Goal: Task Accomplishment & Management: Complete application form

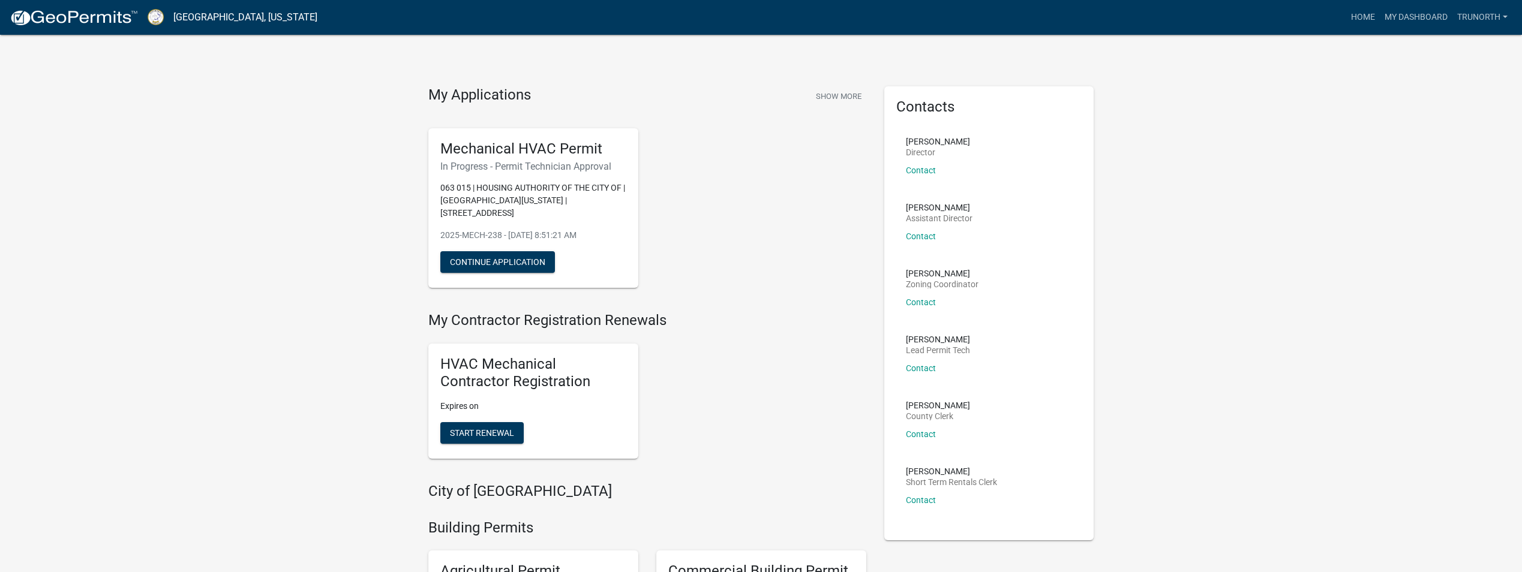
click at [565, 198] on p "063 015 | HOUSING AUTHORITY OF THE CITY OF | [GEOGRAPHIC_DATA][US_STATE] | [STR…" at bounding box center [533, 201] width 186 height 38
click at [520, 254] on button "Continue Application" at bounding box center [497, 262] width 115 height 22
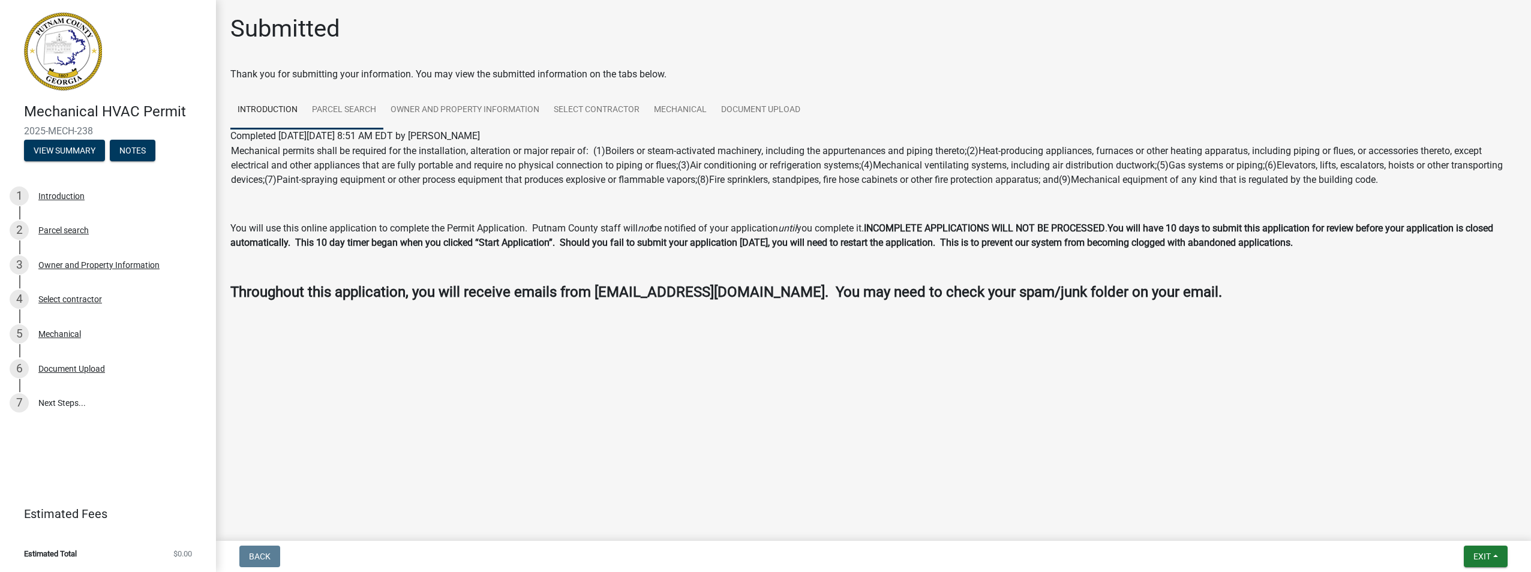
click at [363, 104] on link "Parcel search" at bounding box center [344, 110] width 79 height 38
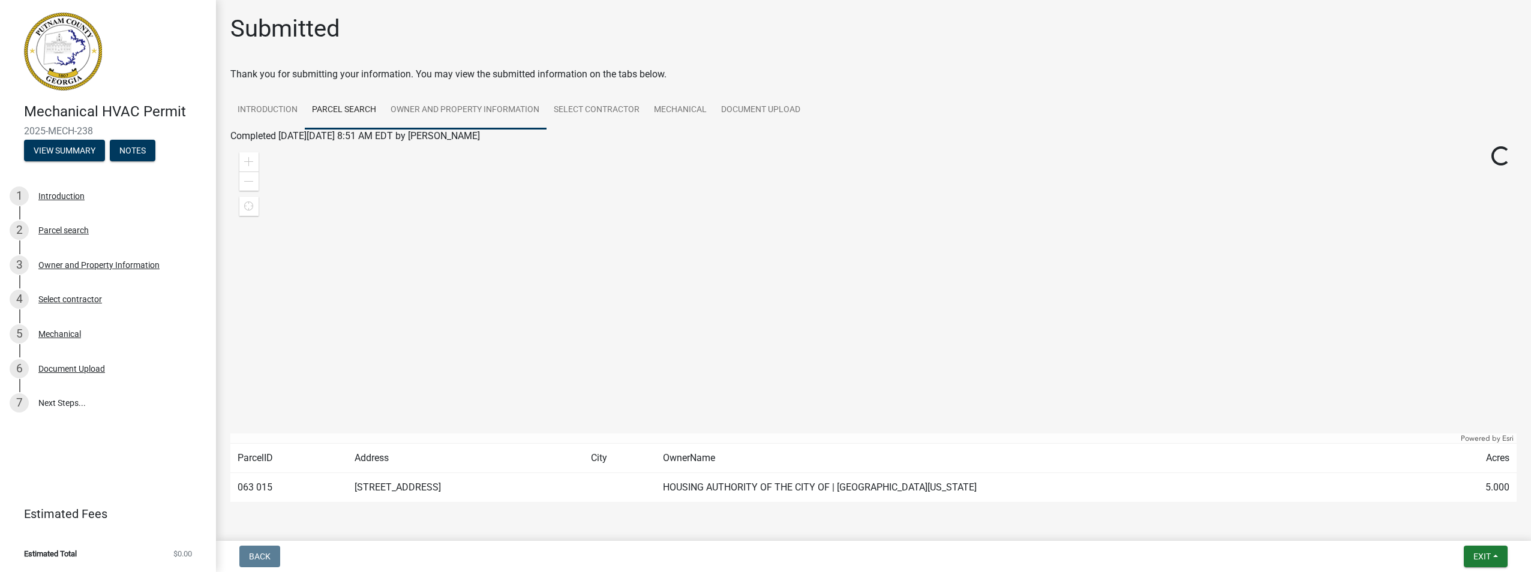
click at [457, 104] on link "Owner and Property Information" at bounding box center [464, 110] width 163 height 38
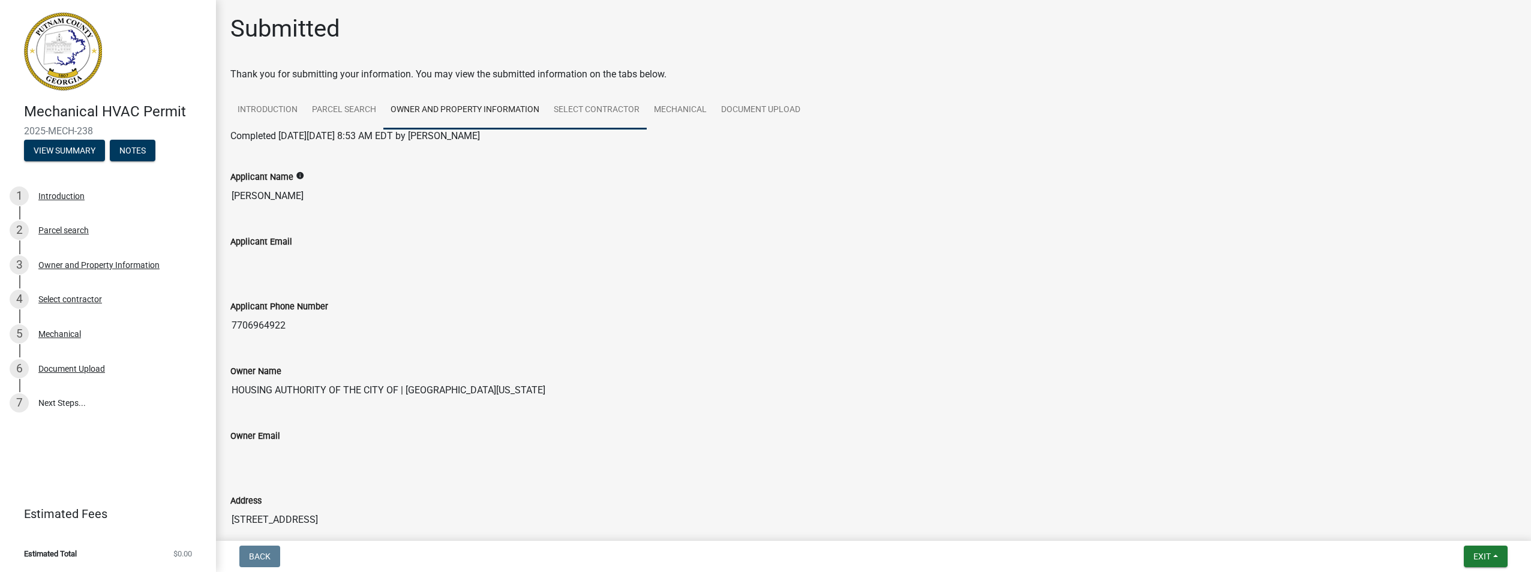
click at [589, 112] on link "Select contractor" at bounding box center [597, 110] width 100 height 38
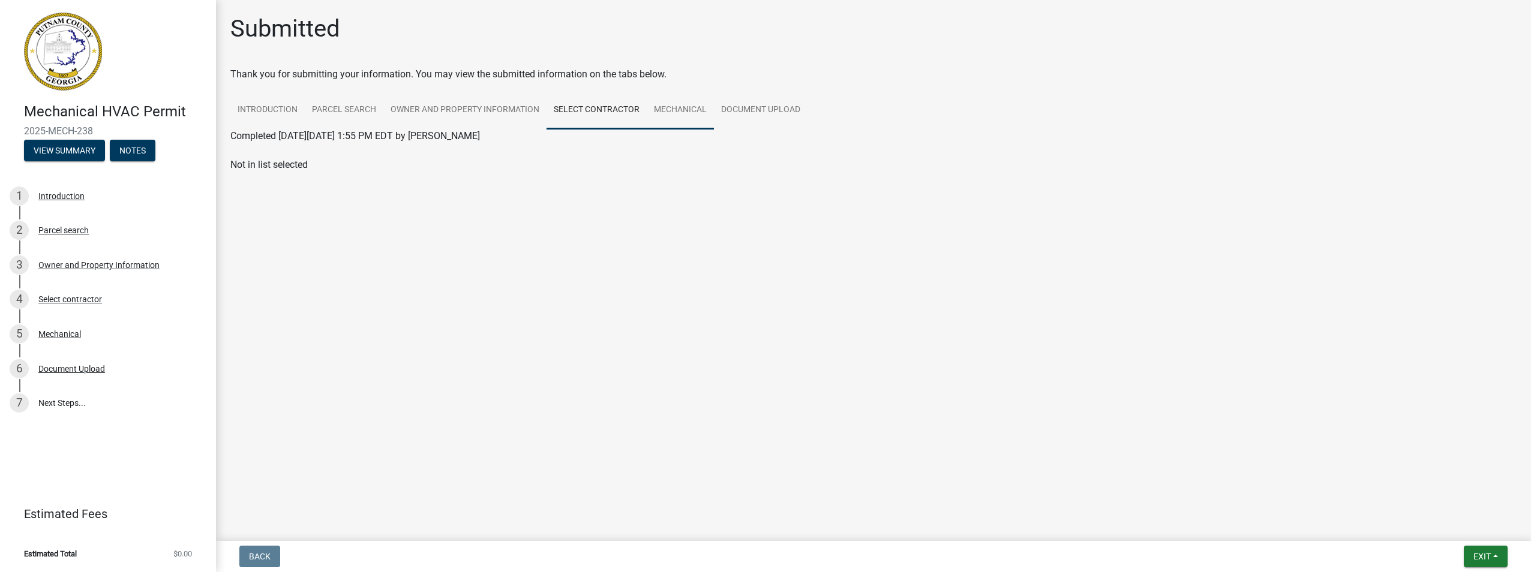
click at [673, 107] on link "Mechanical" at bounding box center [680, 110] width 67 height 38
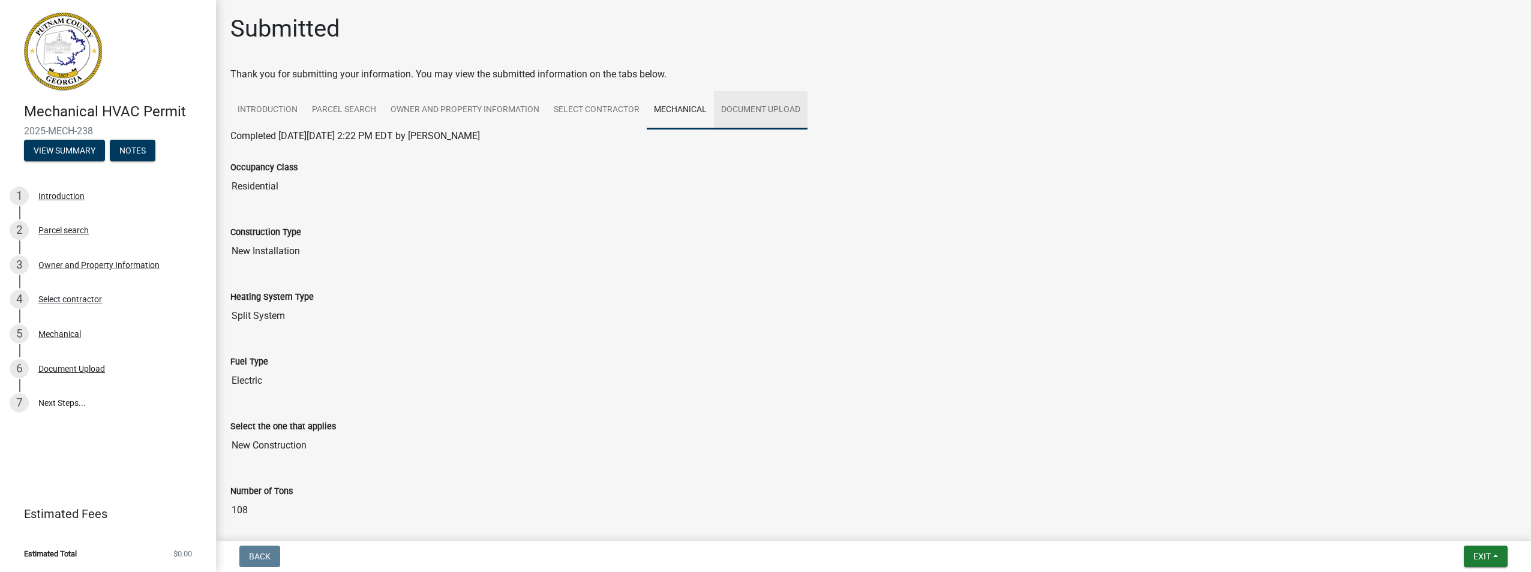
click at [801, 107] on link "Document Upload" at bounding box center [761, 110] width 94 height 38
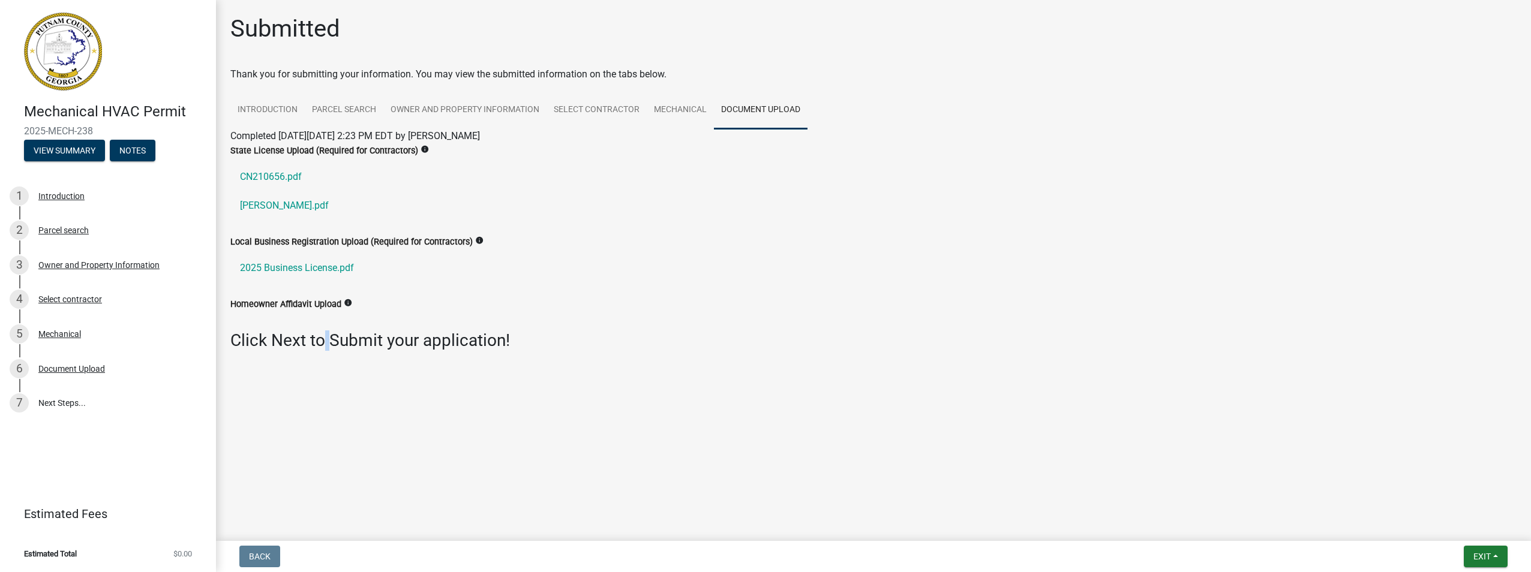
click at [329, 353] on div "Click Next to Submit your application!" at bounding box center [873, 346] width 1304 height 30
click at [1483, 550] on button "Exit" at bounding box center [1486, 557] width 44 height 22
click at [1450, 524] on button "Save & Exit" at bounding box center [1460, 525] width 96 height 29
